Goal: Navigation & Orientation: Go to known website

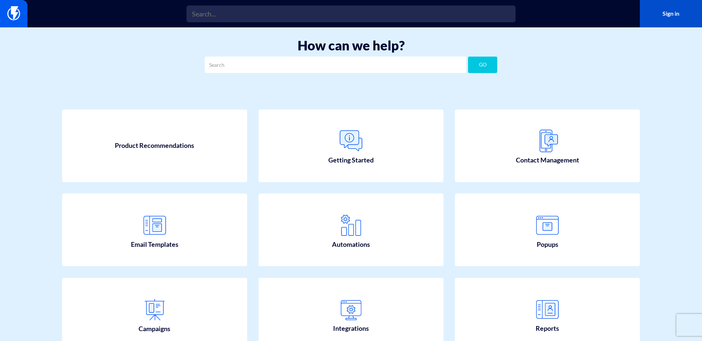
click at [665, 14] on link "Sign in" at bounding box center [670, 13] width 62 height 27
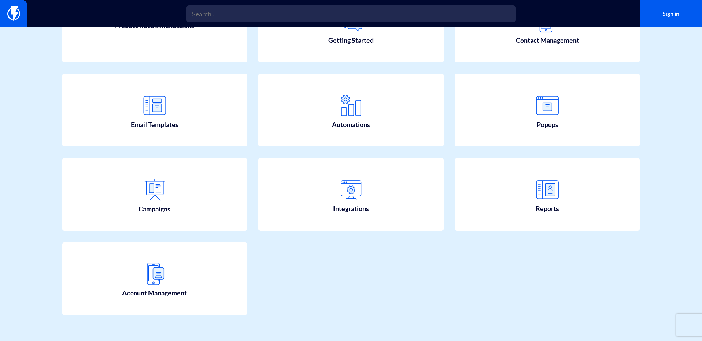
scroll to position [127, 0]
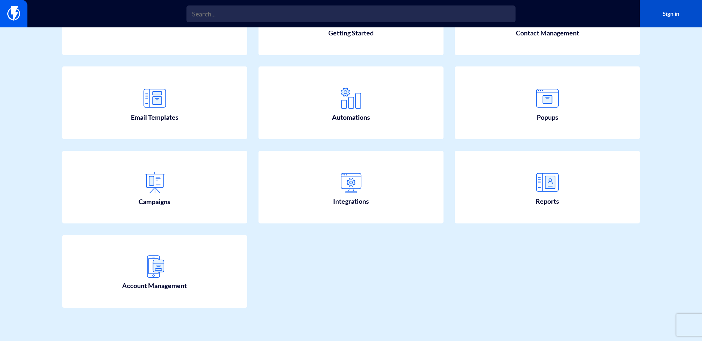
click at [666, 11] on link "Sign in" at bounding box center [670, 13] width 62 height 27
